Goal: Information Seeking & Learning: Compare options

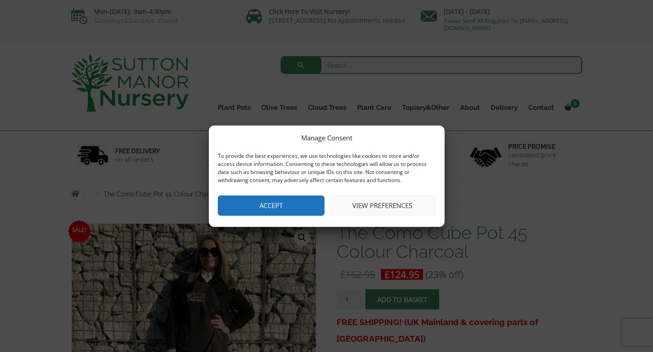
click at [297, 209] on button "Accept" at bounding box center [271, 205] width 107 height 20
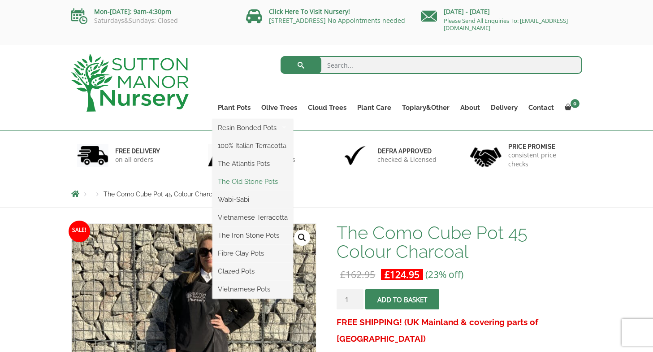
click at [232, 178] on link "The Old Stone Pots" at bounding box center [252, 181] width 81 height 13
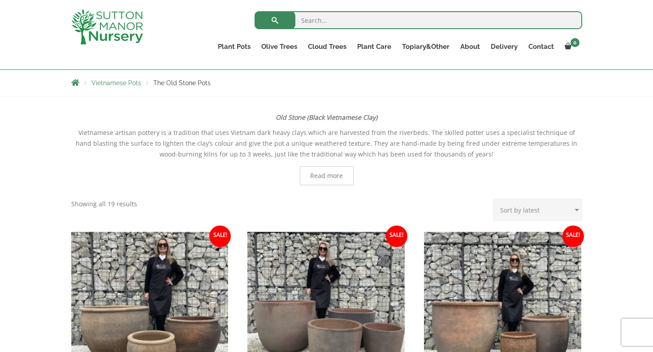
scroll to position [153, 0]
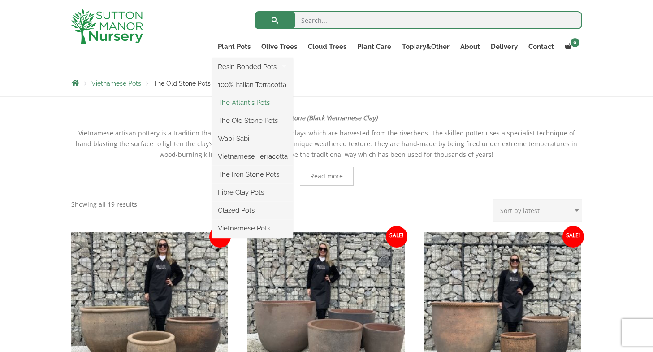
click at [231, 98] on link "The Atlantis Pots" at bounding box center [252, 102] width 81 height 13
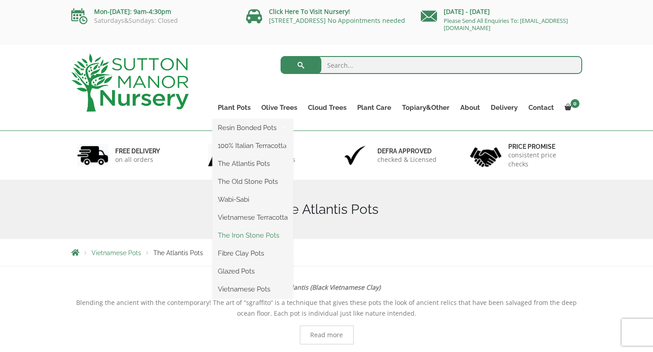
click at [243, 232] on link "The Iron Stone Pots" at bounding box center [252, 235] width 81 height 13
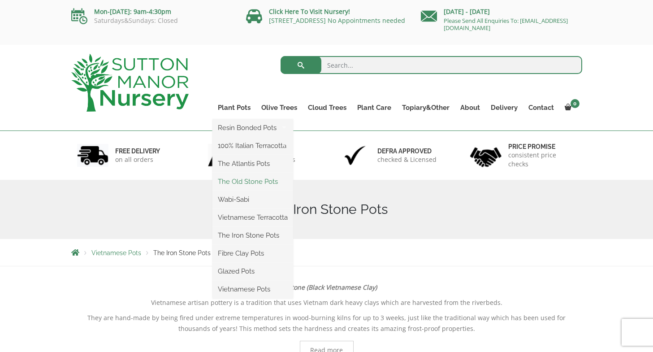
click at [237, 181] on link "The Old Stone Pots" at bounding box center [252, 181] width 81 height 13
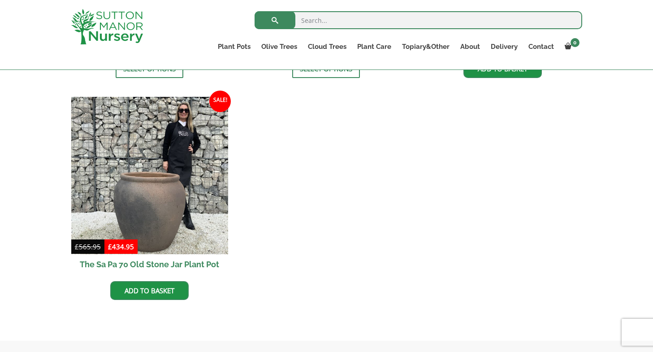
scroll to position [744, 0]
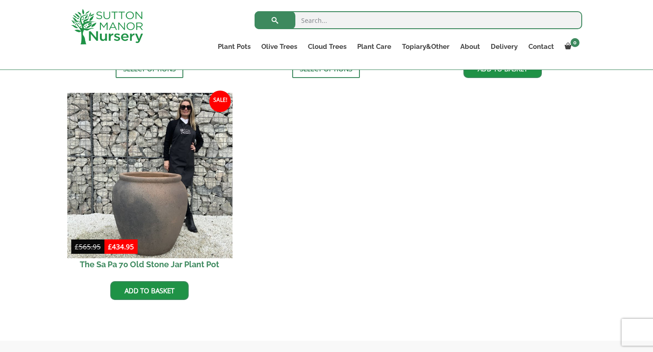
click at [177, 196] on img at bounding box center [149, 175] width 165 height 165
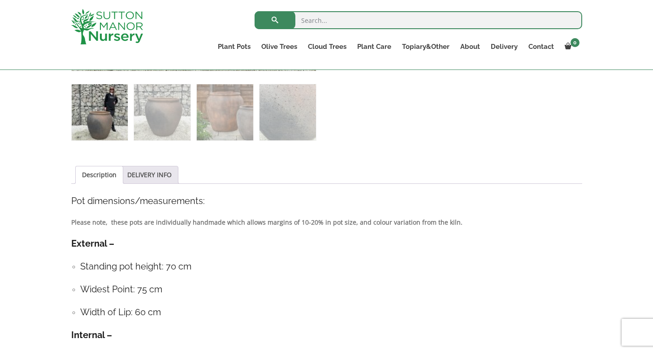
scroll to position [383, 0]
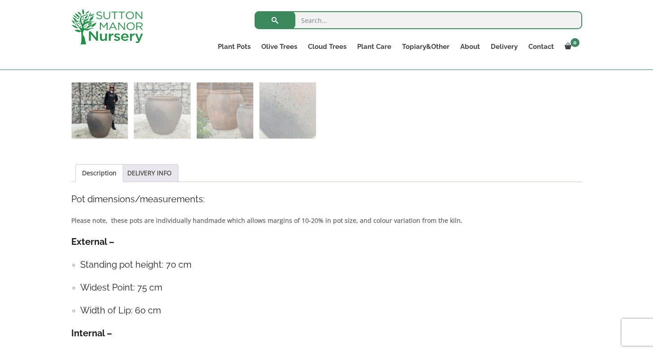
click at [431, 246] on h4 "External –" at bounding box center [326, 242] width 511 height 14
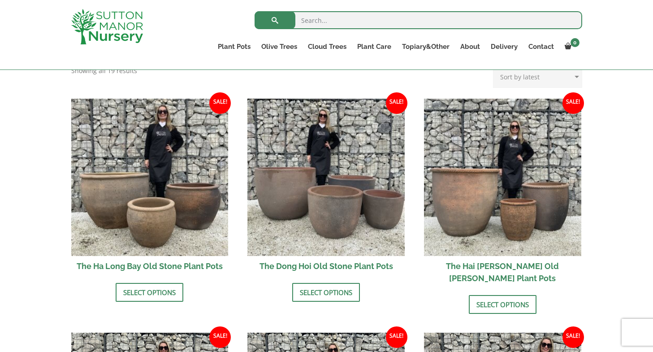
scroll to position [280, 0]
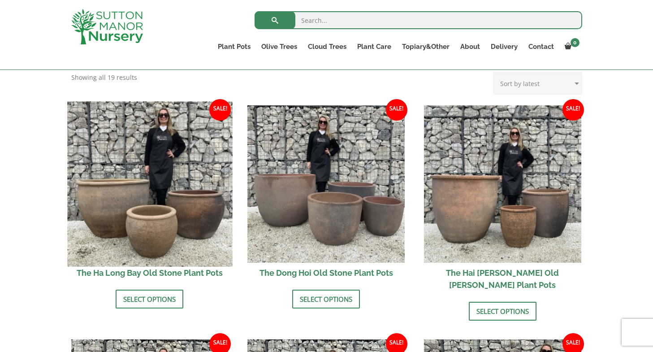
click at [104, 196] on img at bounding box center [149, 183] width 165 height 165
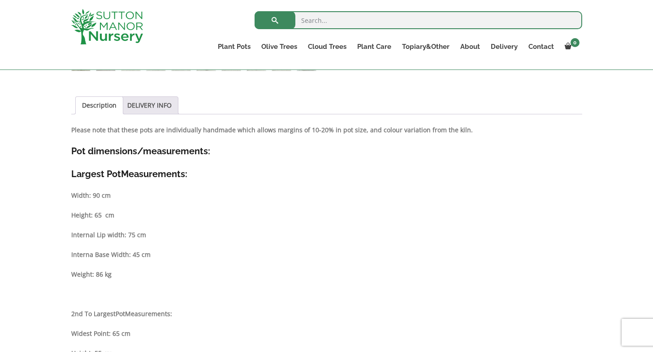
scroll to position [414, 0]
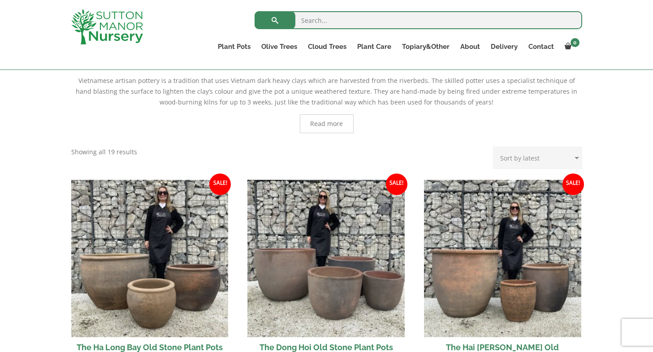
scroll to position [263, 0]
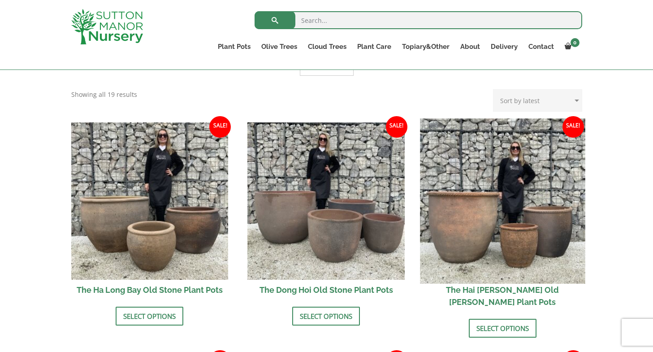
click at [506, 220] on img at bounding box center [502, 200] width 165 height 165
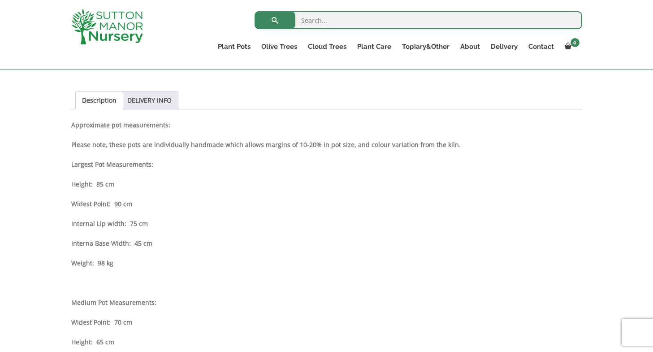
scroll to position [421, 0]
